Goal: Task Accomplishment & Management: Use online tool/utility

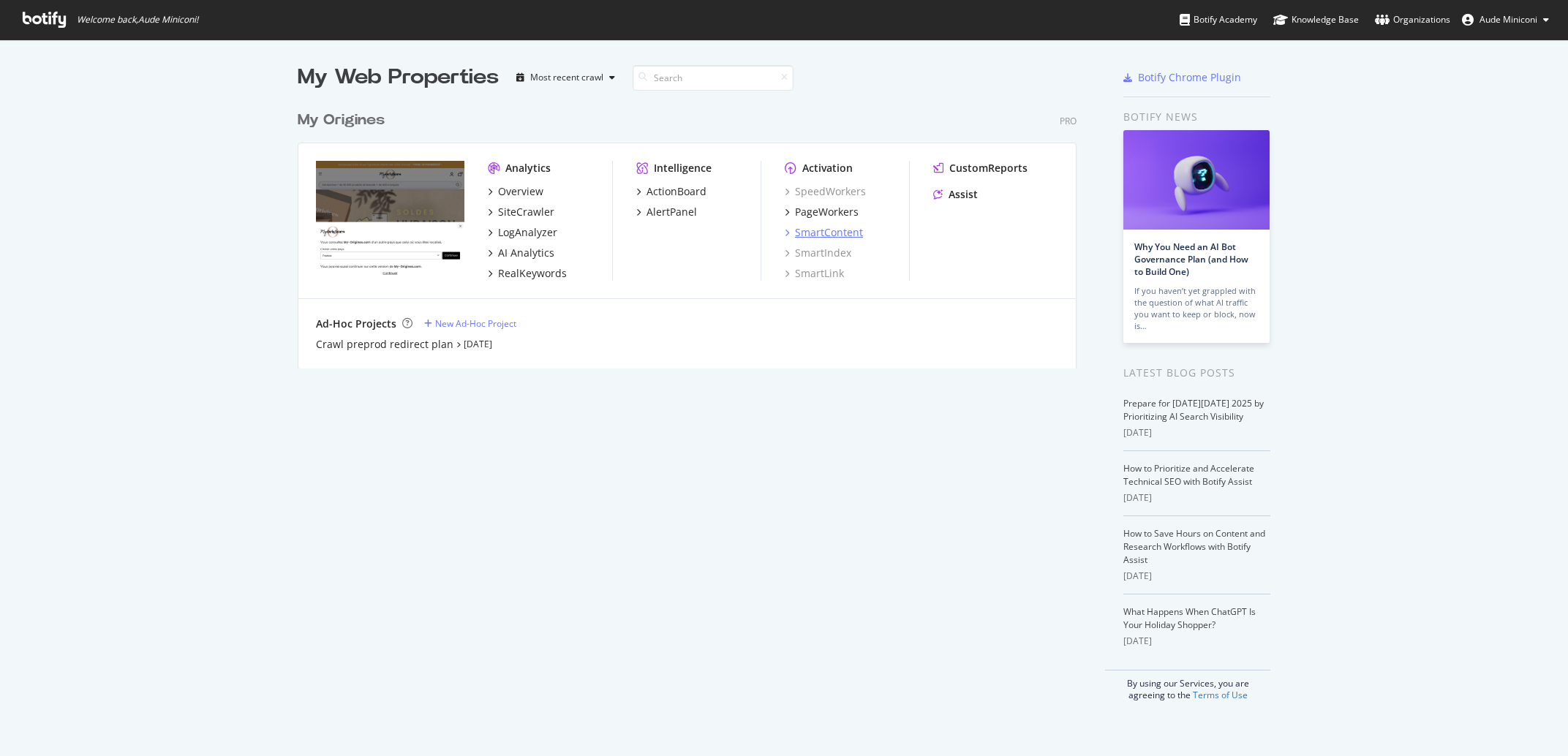
scroll to position [742, 1540]
click at [831, 216] on div "PageWorkers" at bounding box center [826, 212] width 64 height 15
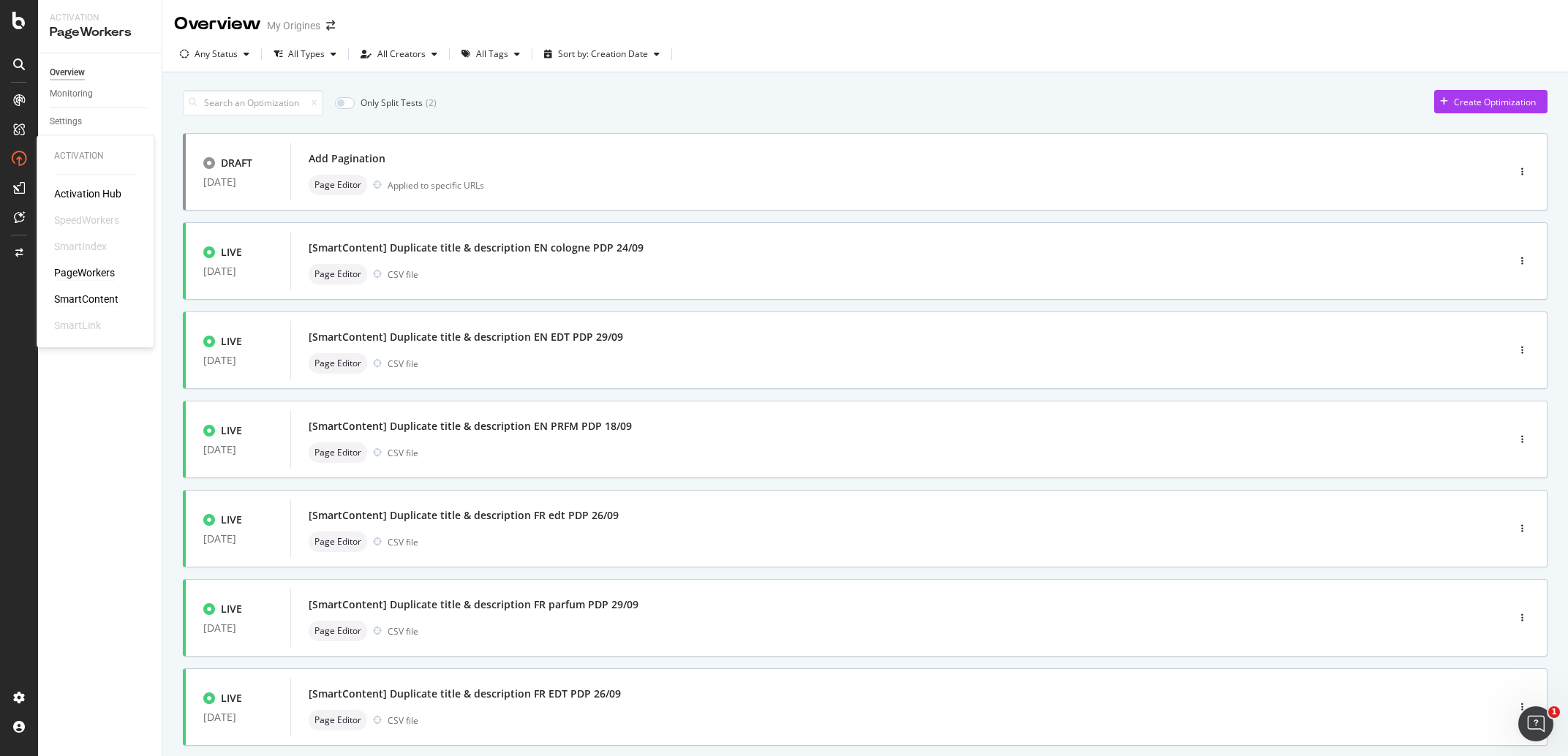
click at [92, 296] on div "SmartContent" at bounding box center [86, 300] width 64 height 15
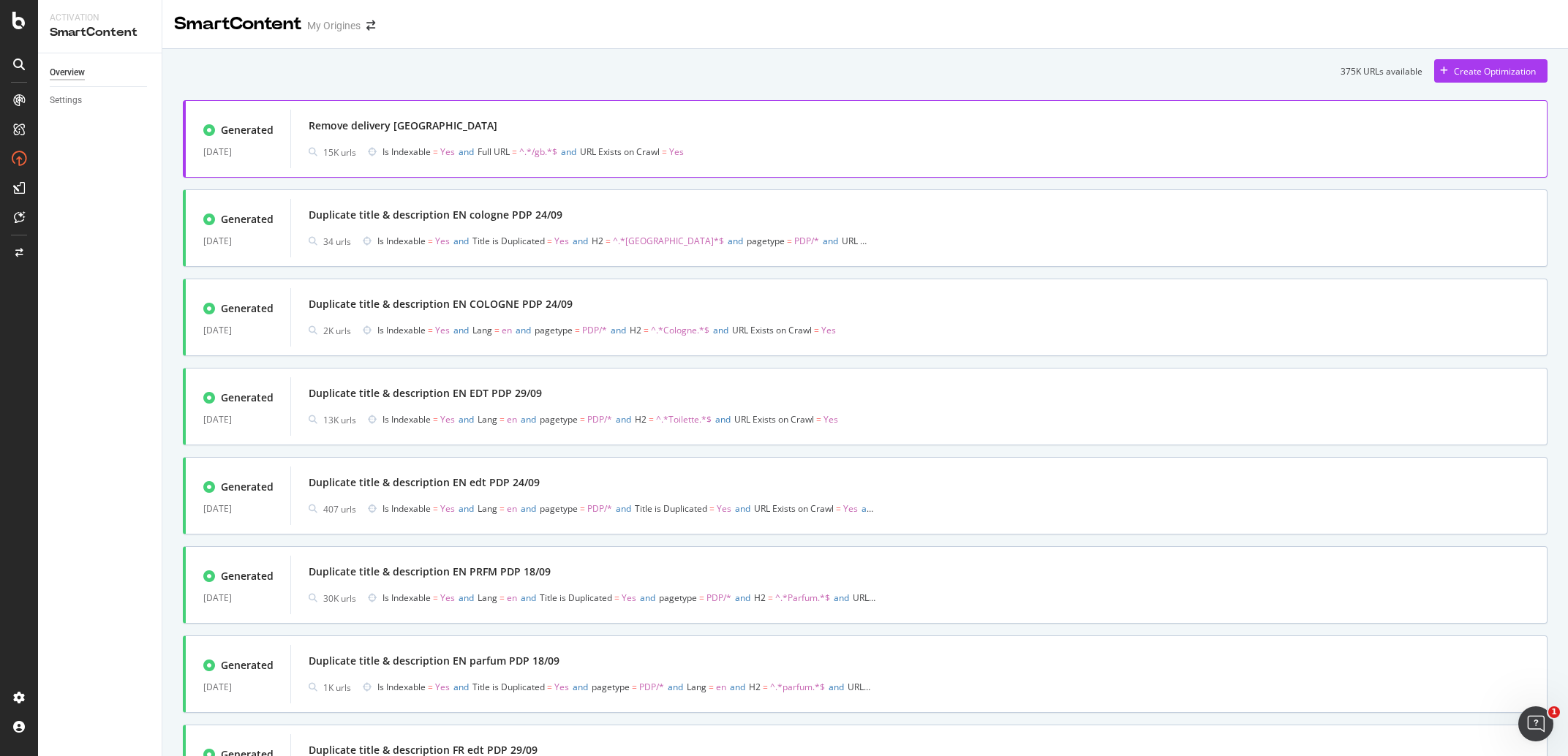
click at [1258, 127] on div "Remove delivery [GEOGRAPHIC_DATA]" at bounding box center [918, 126] width 1220 height 21
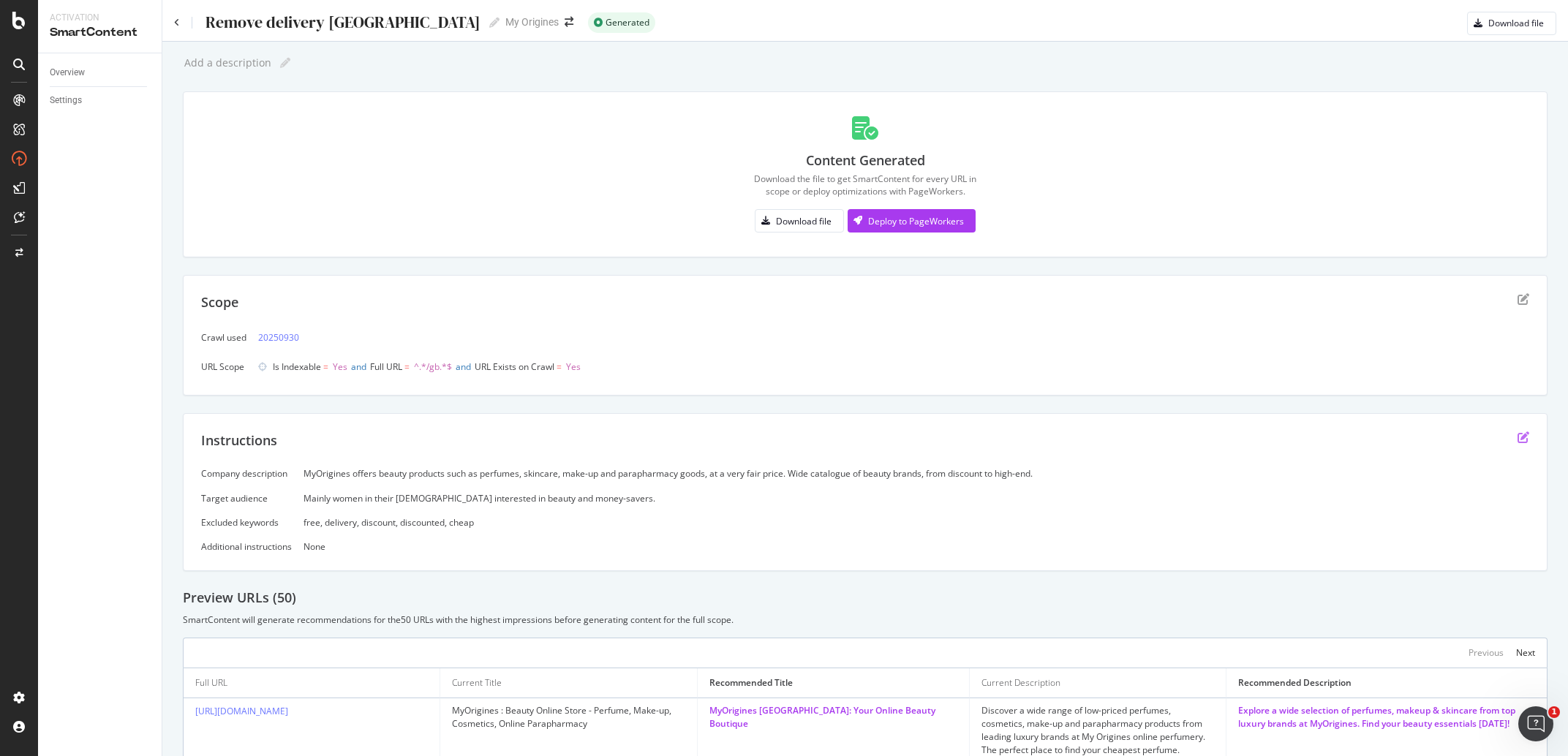
click at [1517, 436] on icon "edit" at bounding box center [1523, 437] width 12 height 12
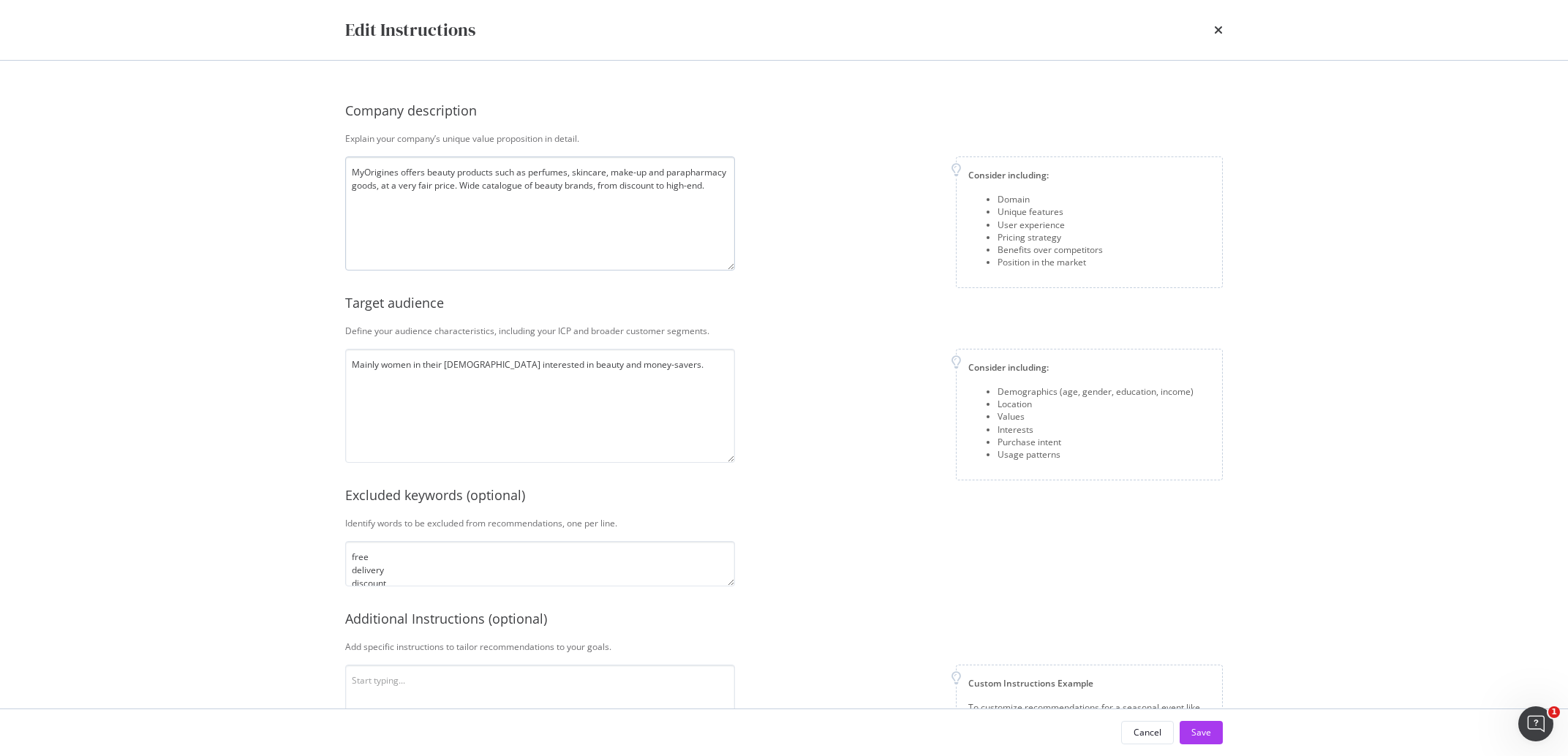
click at [664, 246] on textarea "MyOrigines offers beauty products such as perfumes, skincare, make-up and parap…" at bounding box center [540, 214] width 390 height 114
click at [649, 363] on textarea "Mainly women in their [DEMOGRAPHIC_DATA] interested in beauty and money-savers." at bounding box center [540, 406] width 390 height 114
type textarea "Mainly women in their [DEMOGRAPHIC_DATA] interested in beauty and money-savers.…"
click at [713, 188] on textarea "MyOrigines offers beauty products such as perfumes, skincare, make-up and parap…" at bounding box center [540, 214] width 390 height 114
type textarea "MyOrigines offers beauty products such as perfumes, skincare, make-up and parap…"
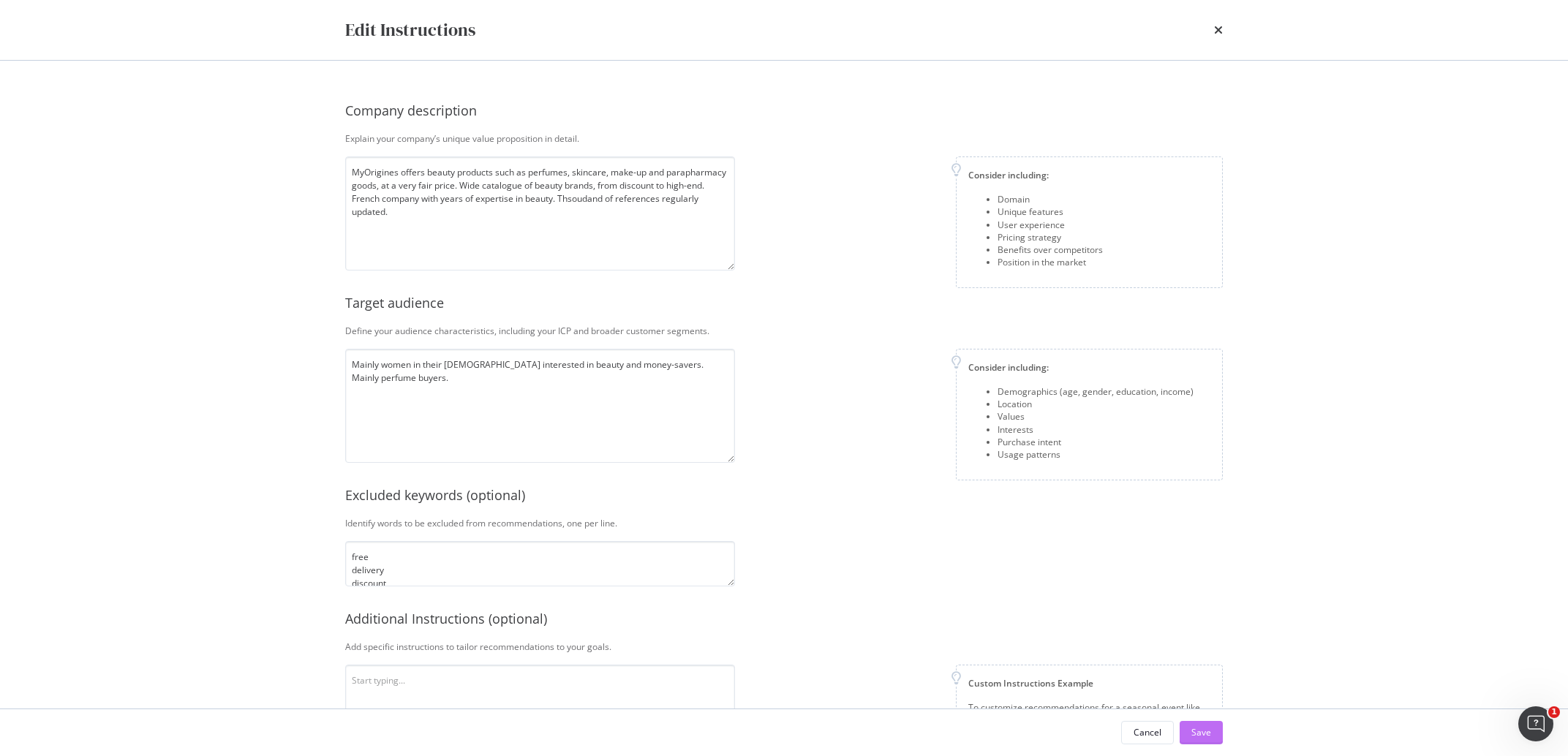
click at [1185, 734] on button "Save" at bounding box center [1200, 733] width 43 height 23
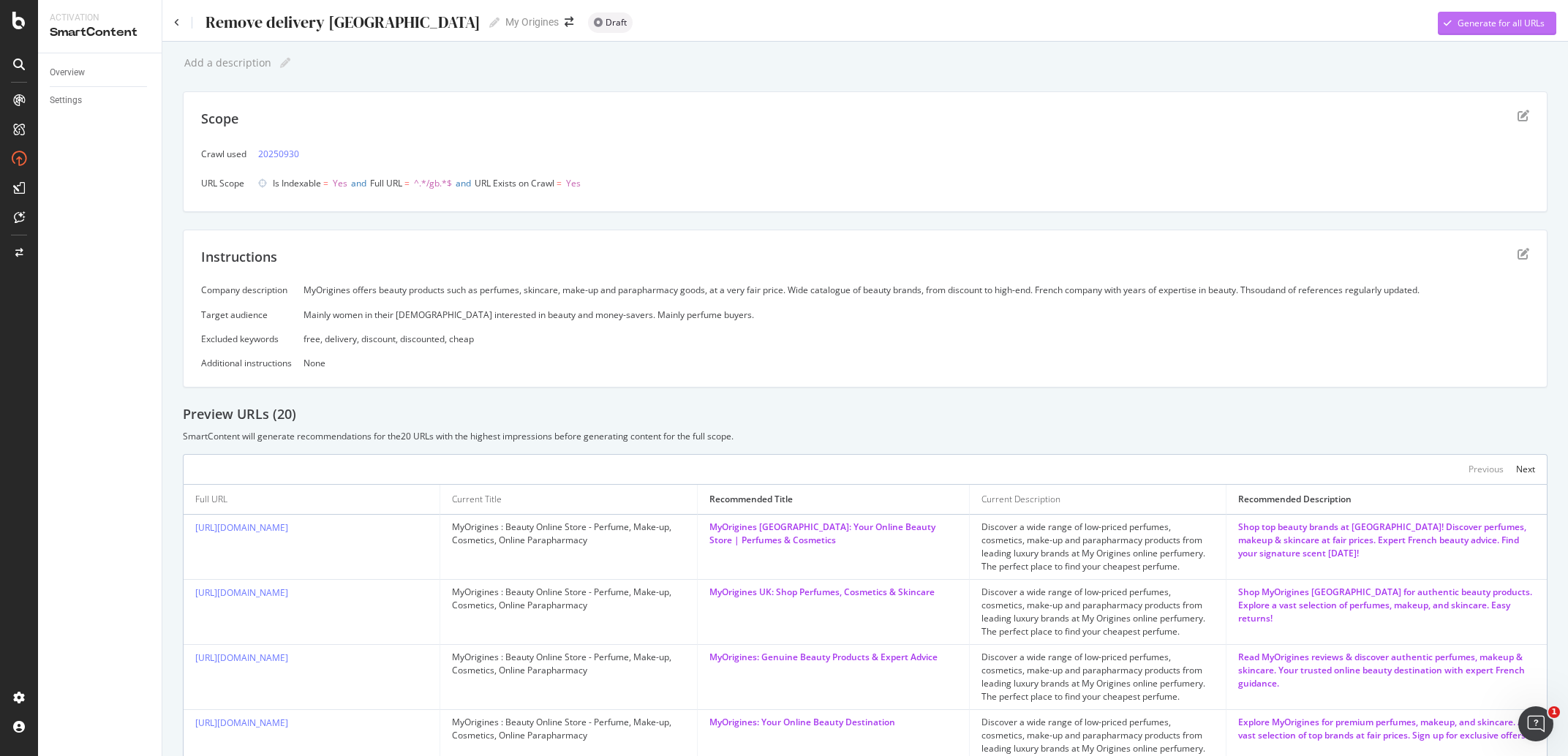
click at [1457, 26] on div "Generate for all URLs" at bounding box center [1501, 23] width 87 height 12
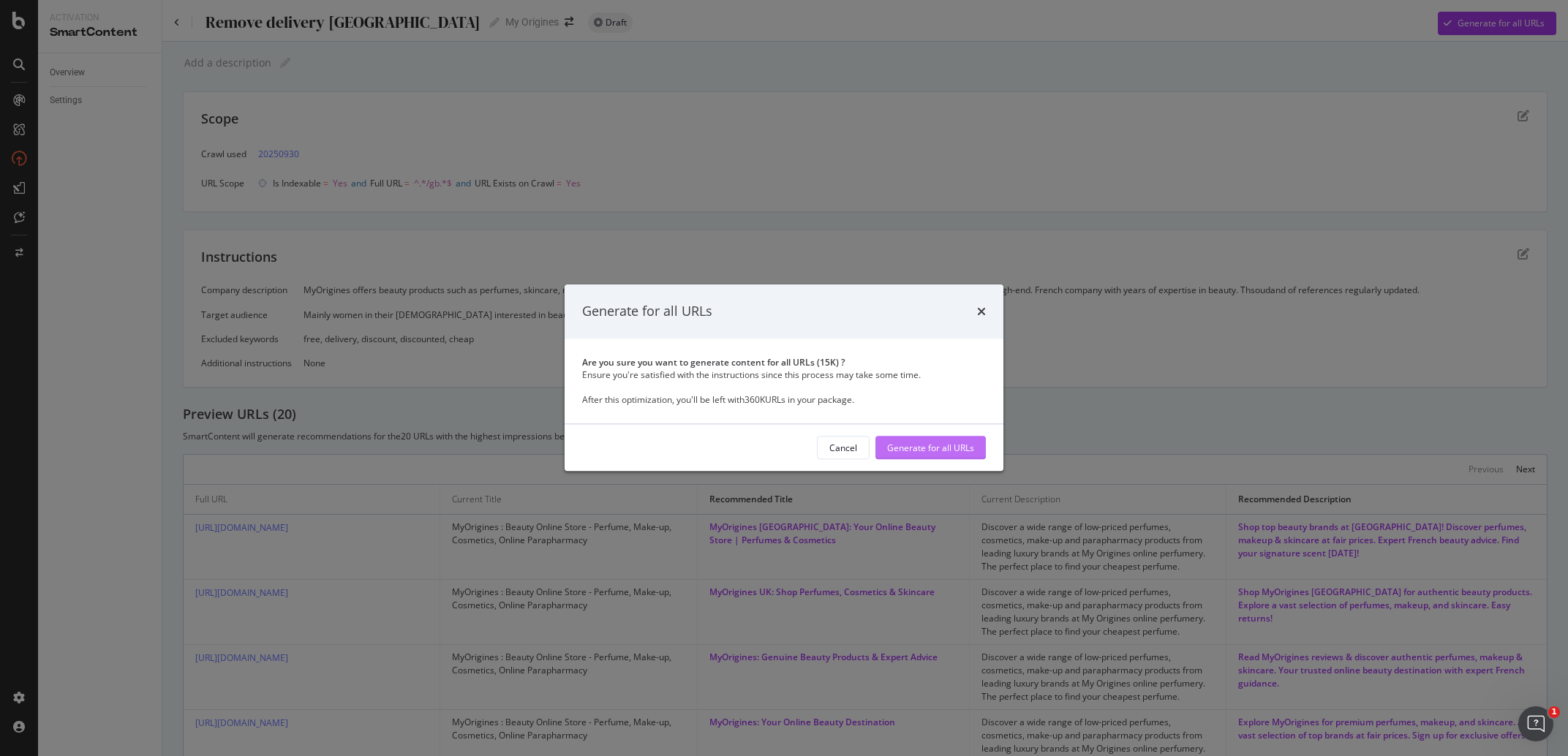
click at [965, 448] on div "Generate for all URLs" at bounding box center [930, 448] width 87 height 12
